Goal: Answer question/provide support: Share knowledge or assist other users

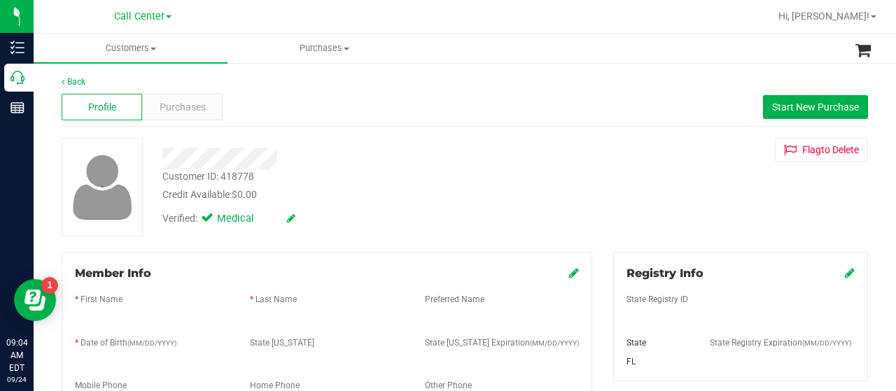
scroll to position [625, 0]
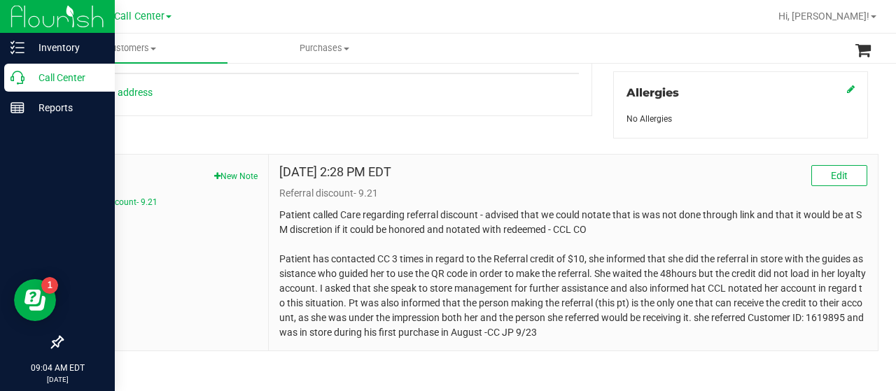
click at [17, 74] on icon at bounding box center [18, 78] width 14 height 14
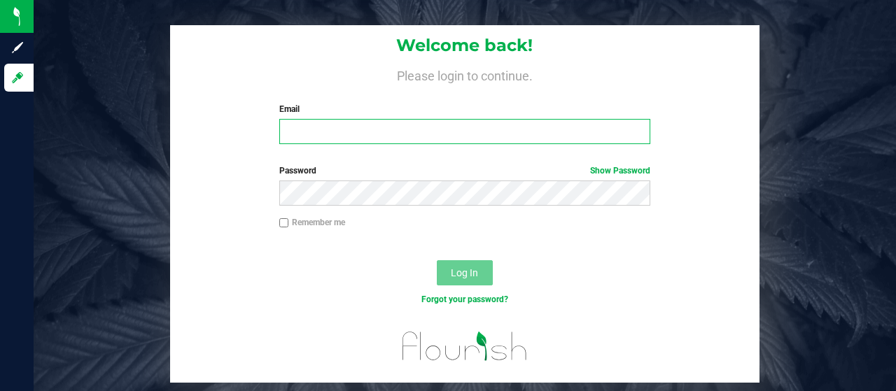
type input "jupowell@liveparallel.com"
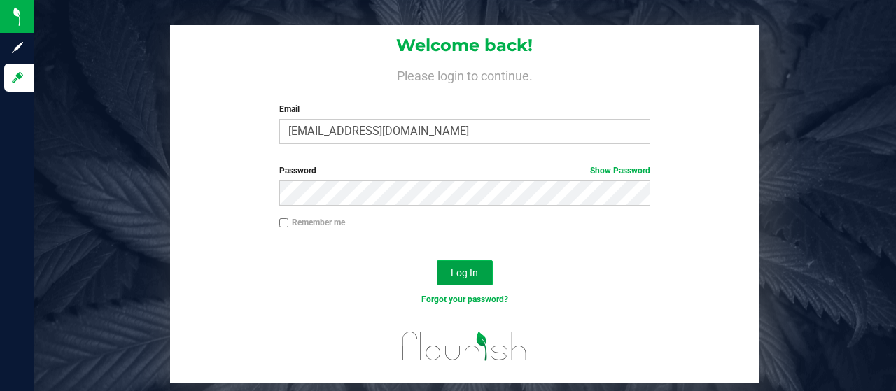
click at [452, 270] on span "Log In" at bounding box center [464, 272] width 27 height 11
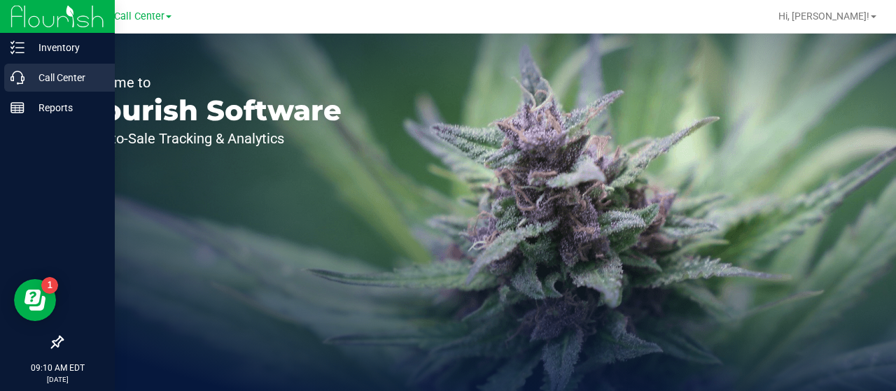
click at [20, 75] on icon at bounding box center [18, 78] width 14 height 14
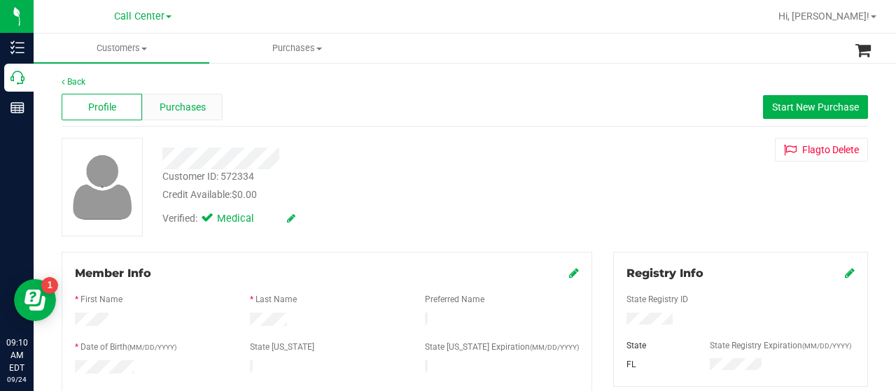
click at [182, 100] on span "Purchases" at bounding box center [183, 107] width 46 height 15
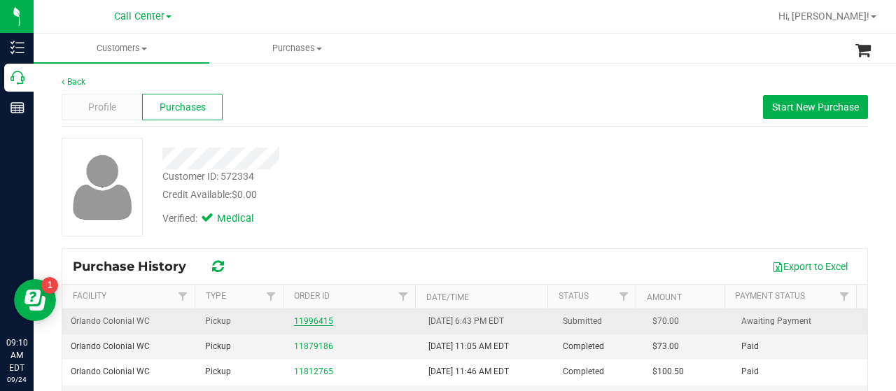
click at [300, 323] on link "11996415" at bounding box center [313, 321] width 39 height 10
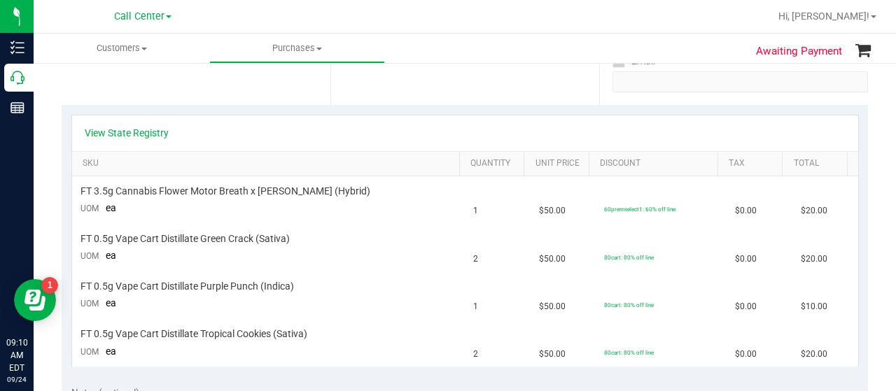
scroll to position [272, 0]
click at [132, 127] on link "View State Registry" at bounding box center [127, 134] width 84 height 14
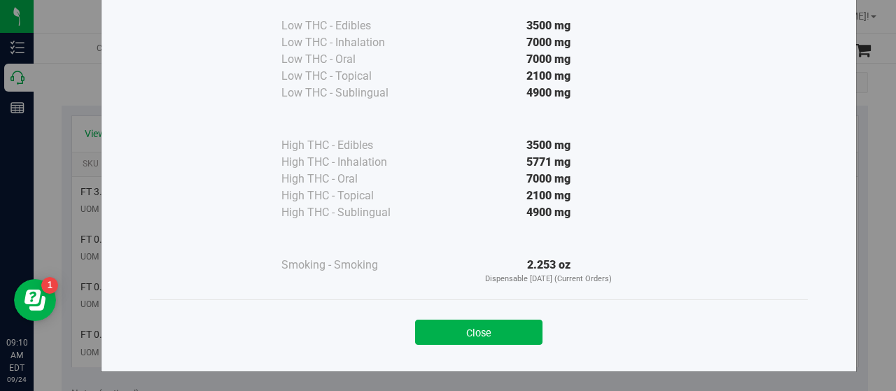
scroll to position [102, 0]
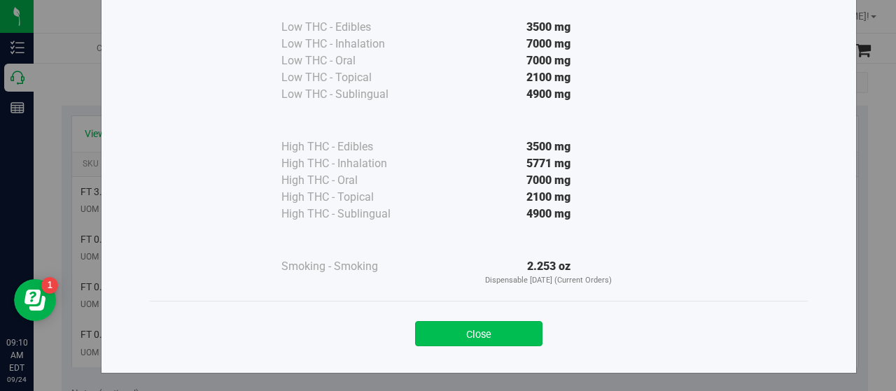
click at [488, 337] on button "Close" at bounding box center [478, 333] width 127 height 25
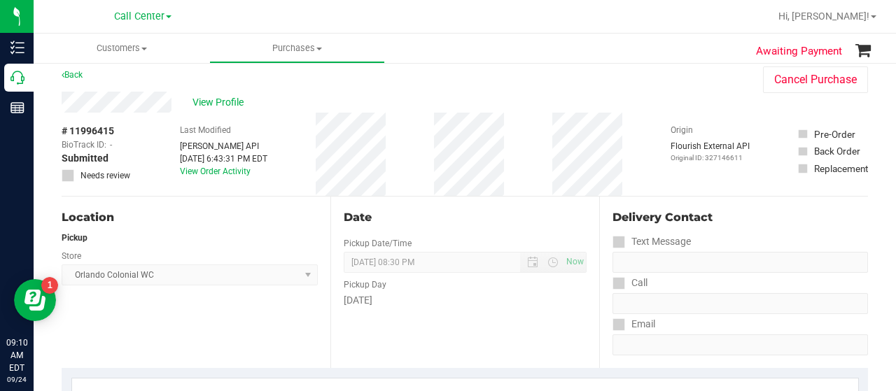
scroll to position [0, 0]
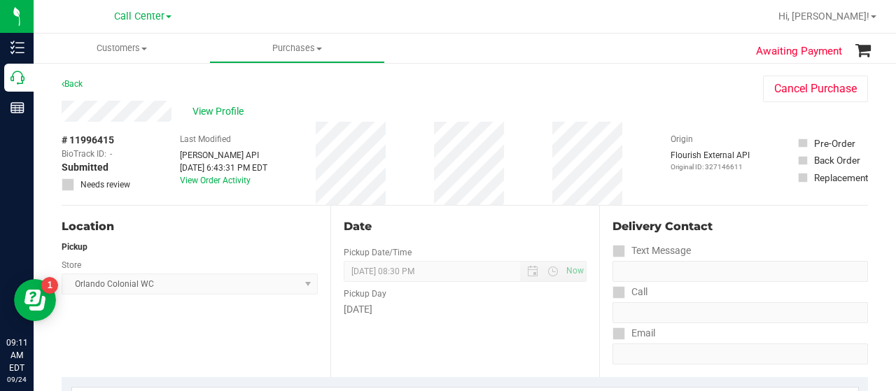
drag, startPoint x: 113, startPoint y: 139, endPoint x: 54, endPoint y: 144, distance: 59.7
copy span "# 11996415"
click at [203, 114] on span "View Profile" at bounding box center [221, 111] width 56 height 15
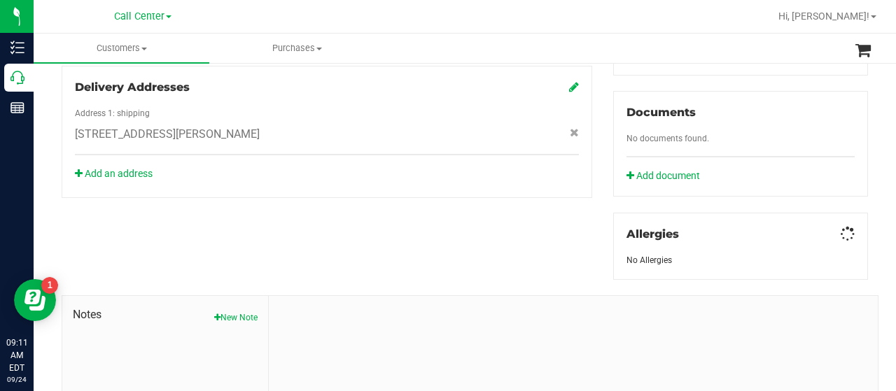
scroll to position [529, 0]
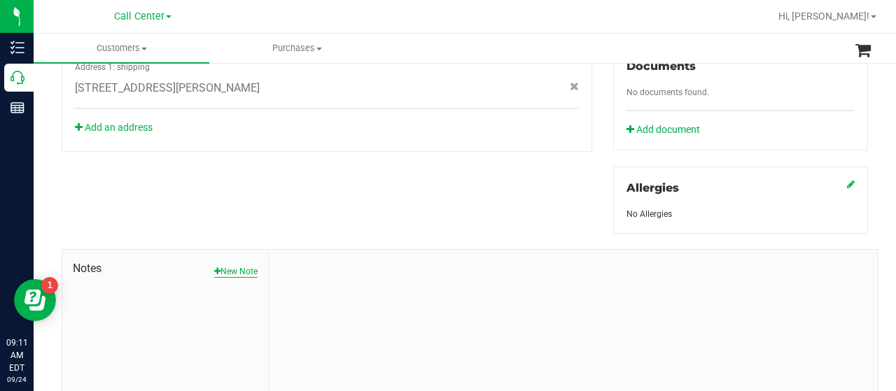
click at [227, 265] on button "New Note" at bounding box center [235, 271] width 43 height 13
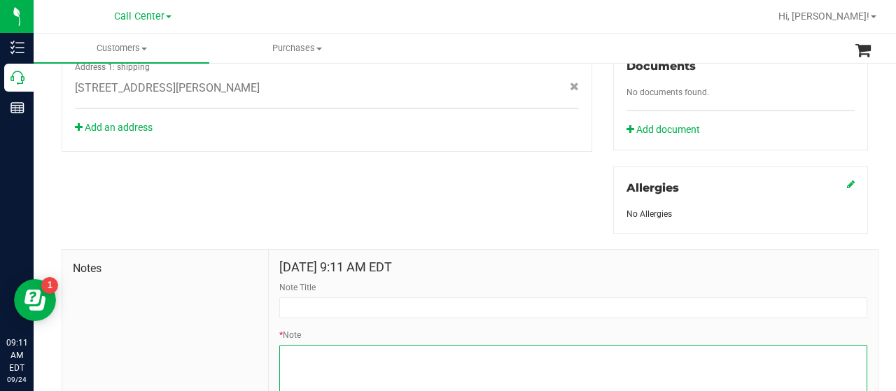
click at [353, 352] on textarea "* Note" at bounding box center [573, 373] width 588 height 56
paste textarea "# 11996415"
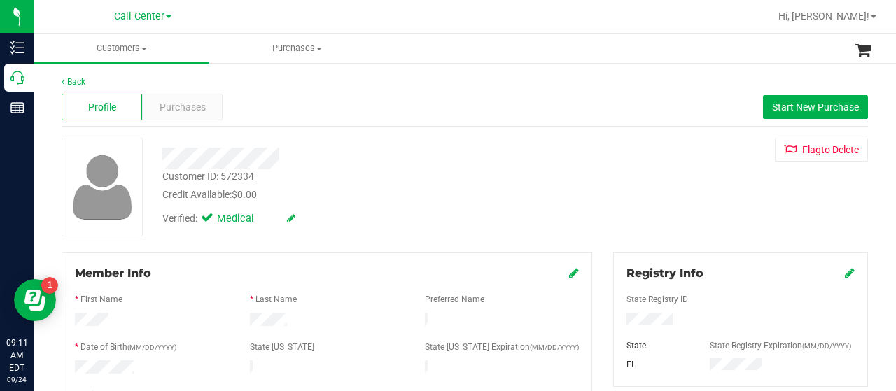
scroll to position [1, 0]
type textarea "PCI to check on order # 11996415, she informed that she was waiting for an emai…"
click at [164, 104] on span "Purchases" at bounding box center [183, 106] width 46 height 15
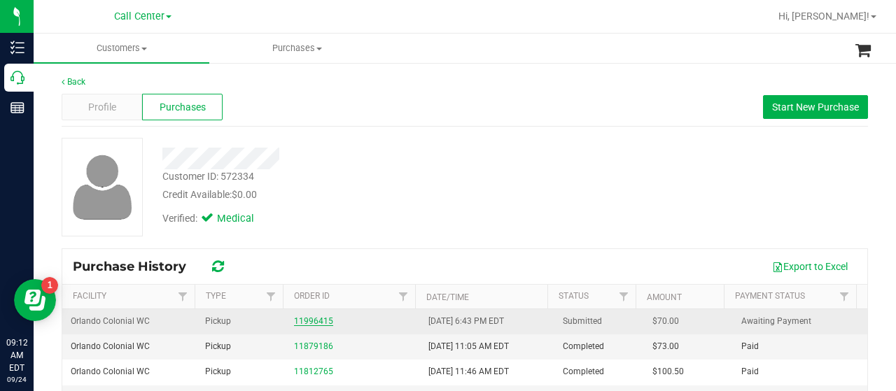
click at [314, 321] on link "11996415" at bounding box center [313, 321] width 39 height 10
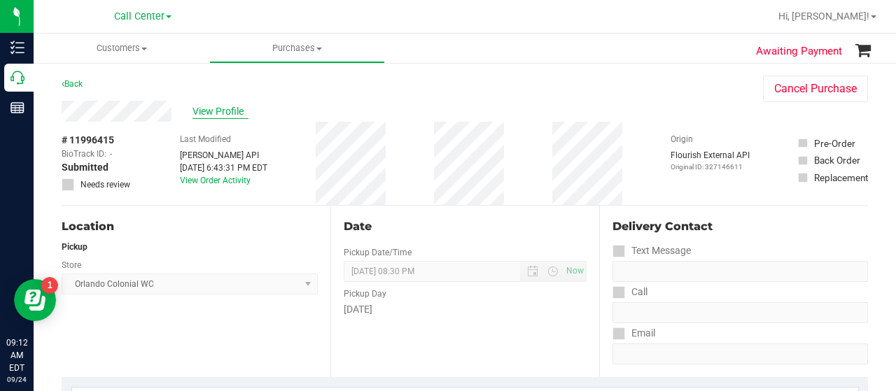
click at [217, 114] on span "View Profile" at bounding box center [221, 111] width 56 height 15
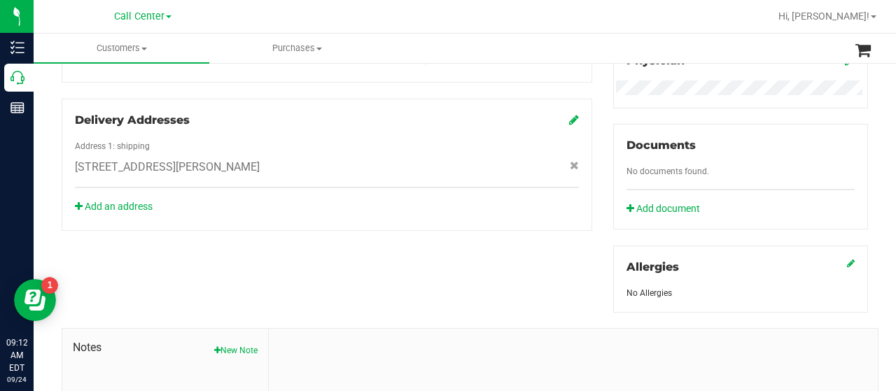
scroll to position [618, 0]
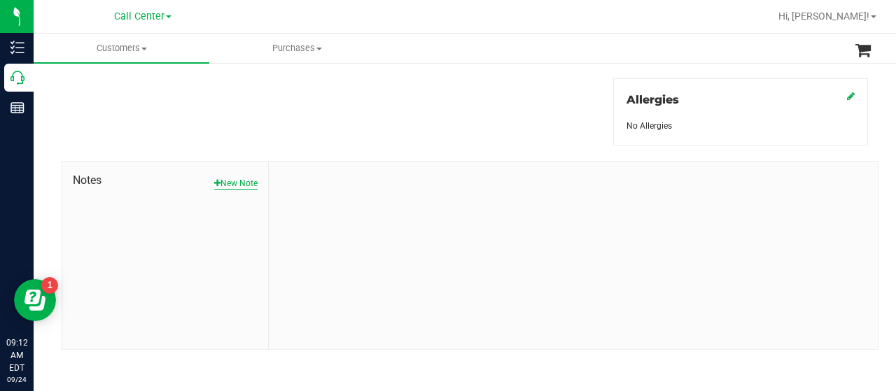
click at [245, 181] on button "New Note" at bounding box center [235, 183] width 43 height 13
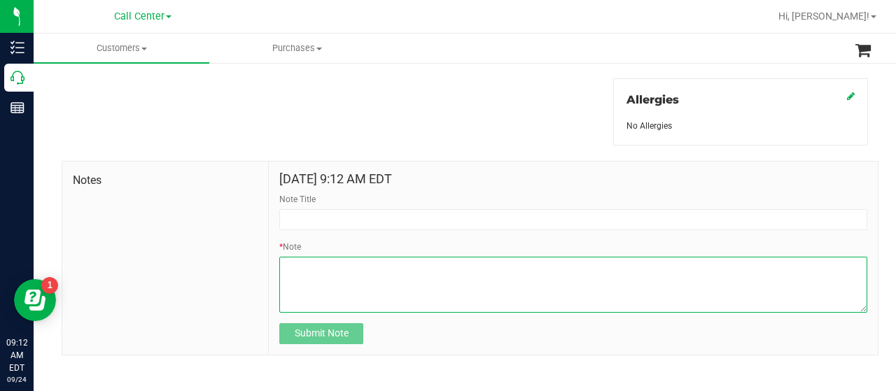
click at [330, 260] on textarea "* Note" at bounding box center [573, 285] width 588 height 56
paste textarea "# 11996415"
click at [326, 258] on textarea "* Note" at bounding box center [573, 285] width 588 height 56
click at [417, 260] on textarea "* Note" at bounding box center [573, 285] width 588 height 56
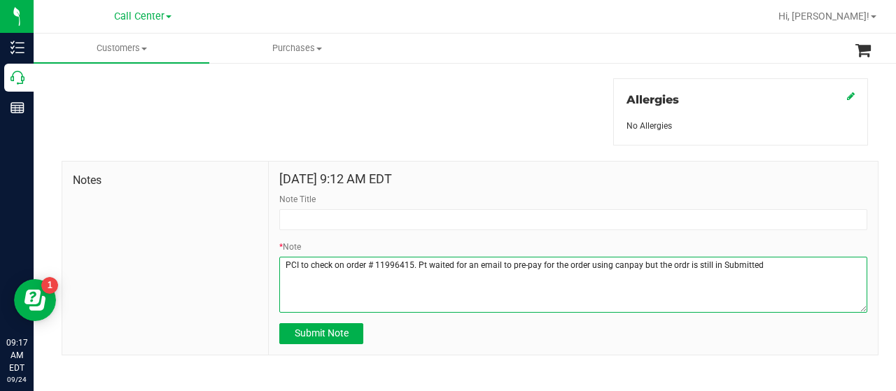
click at [681, 261] on textarea "* Note" at bounding box center [573, 285] width 588 height 56
click at [756, 263] on textarea "* Note" at bounding box center [573, 285] width 588 height 56
type textarea "PCI to check on order # 11996415. Pt waited for an email to pre-pay for the ord…"
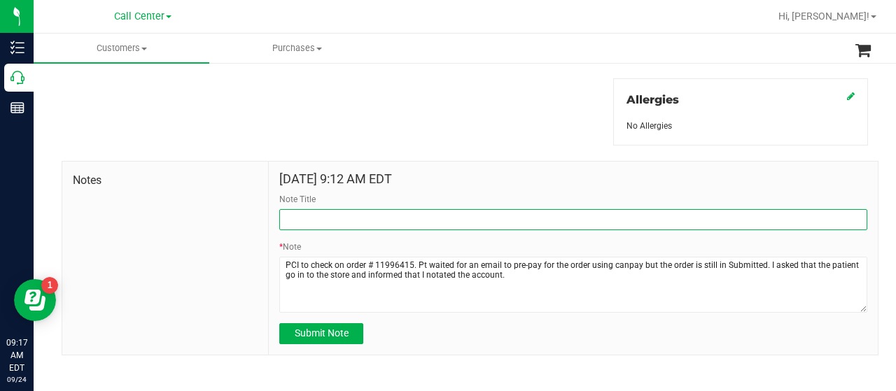
click at [522, 213] on input "Note Title" at bounding box center [573, 219] width 588 height 21
type input "order"
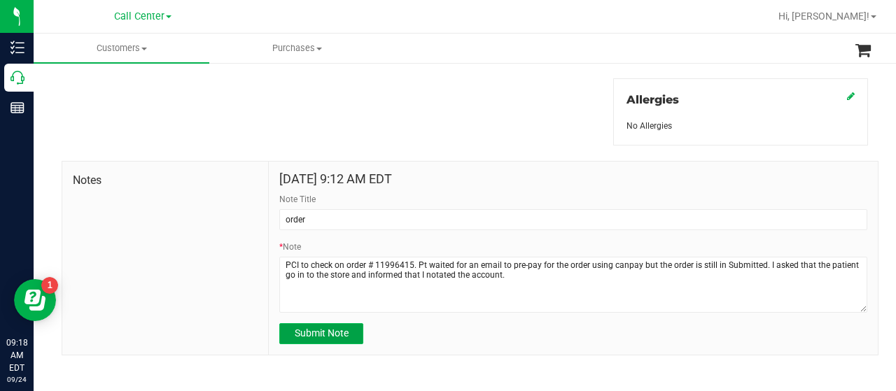
click at [306, 340] on button "Submit Note" at bounding box center [321, 333] width 84 height 21
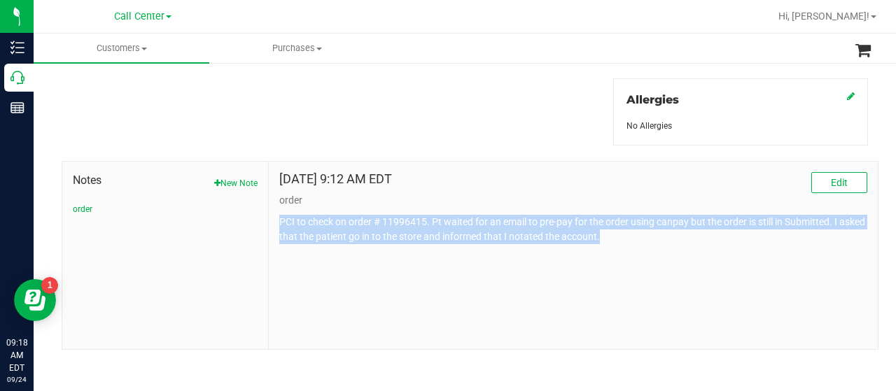
drag, startPoint x: 625, startPoint y: 236, endPoint x: 272, endPoint y: 216, distance: 353.5
click at [272, 216] on div "Sep 24, 2025 9:12 AM EDT Edit order PCI to check on order # 11996415. Pt waited…" at bounding box center [573, 256] width 609 height 188
copy p "PCI to check on order # 11996415. Pt waited for an email to pre-pay for the ord…"
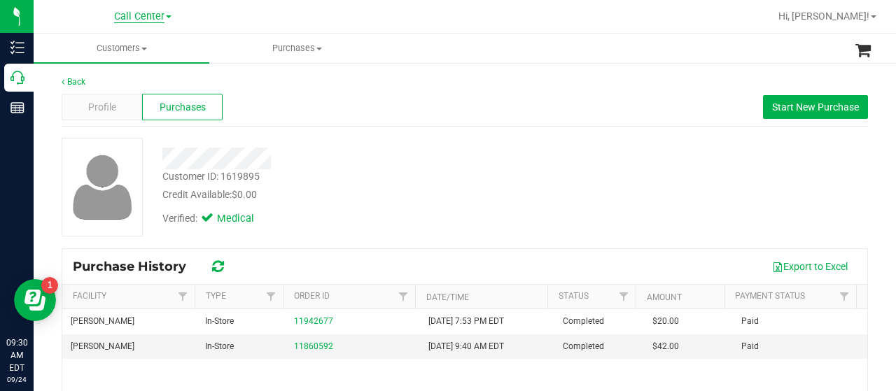
click at [156, 18] on span "Call Center" at bounding box center [139, 17] width 50 height 13
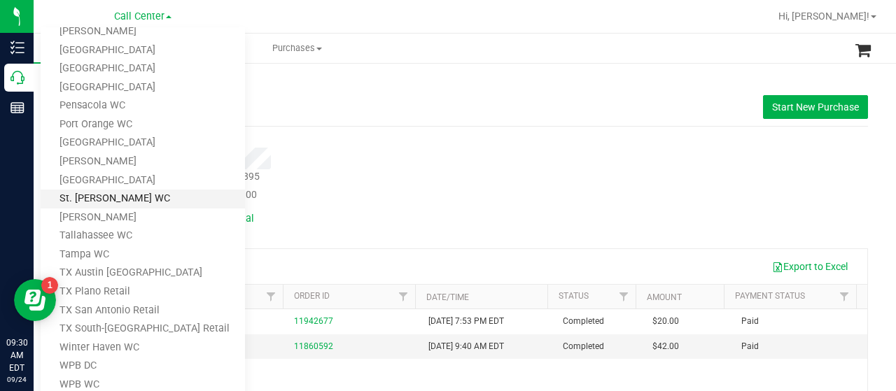
scroll to position [595, 0]
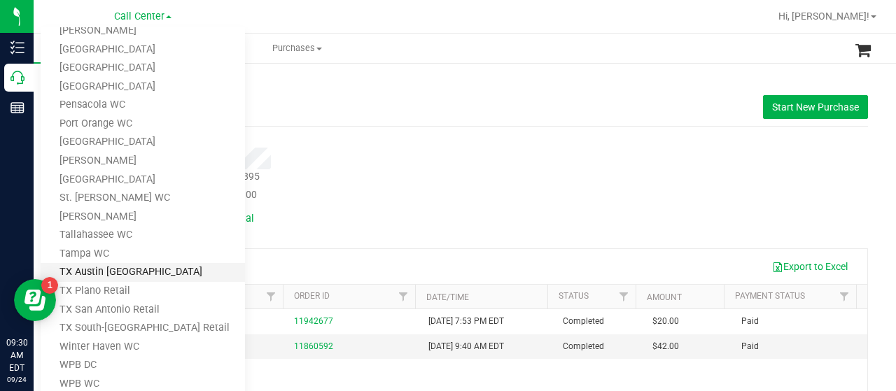
click at [159, 278] on link "TX Austin [GEOGRAPHIC_DATA]" at bounding box center [143, 272] width 204 height 19
